Goal: Information Seeking & Learning: Compare options

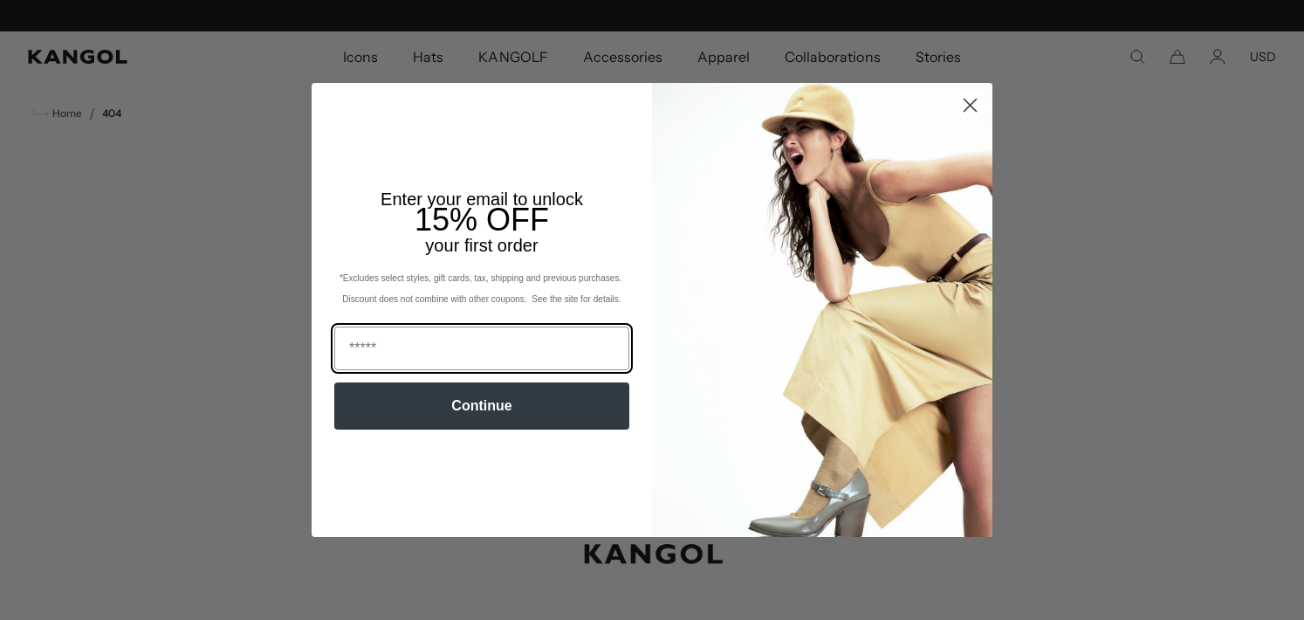
scroll to position [0, 360]
